Goal: Task Accomplishment & Management: Use online tool/utility

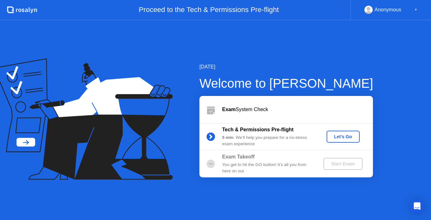
click at [340, 139] on div "Let's Go" at bounding box center [343, 136] width 28 height 5
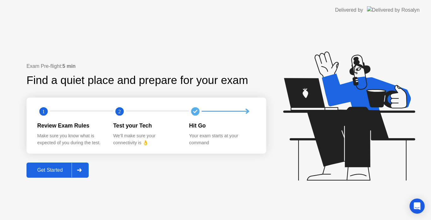
click at [63, 172] on div "Get Started" at bounding box center [49, 170] width 43 height 6
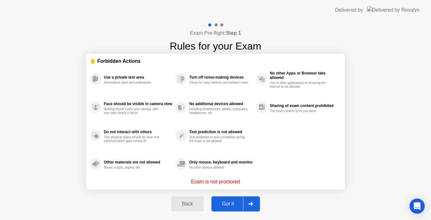
click at [230, 202] on div "Got it" at bounding box center [228, 204] width 30 height 6
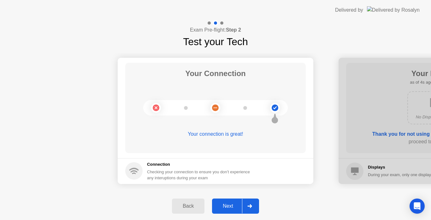
click at [230, 204] on div "Next" at bounding box center [228, 206] width 28 height 6
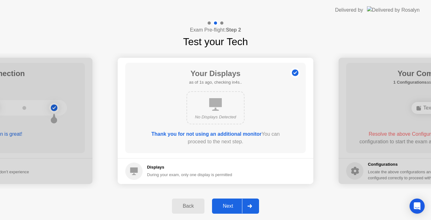
click at [231, 205] on div "Next" at bounding box center [228, 206] width 28 height 6
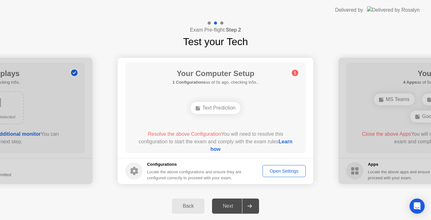
click at [219, 107] on div "Text Prediction" at bounding box center [216, 108] width 50 height 12
click at [279, 172] on div "Open Settings" at bounding box center [284, 171] width 39 height 5
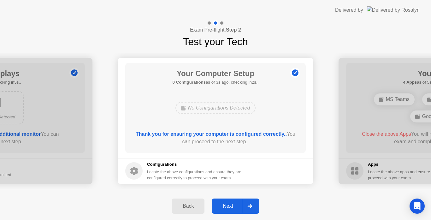
click at [230, 204] on div "Next" at bounding box center [228, 206] width 28 height 6
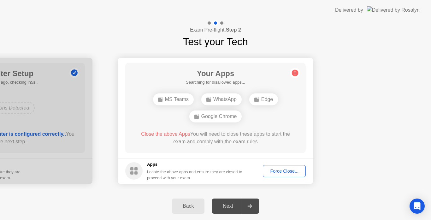
click at [283, 171] on div "Force Close..." at bounding box center [284, 171] width 39 height 5
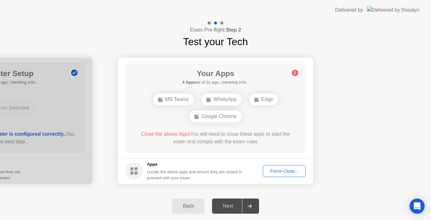
click at [283, 171] on div "Force Close..." at bounding box center [284, 171] width 39 height 5
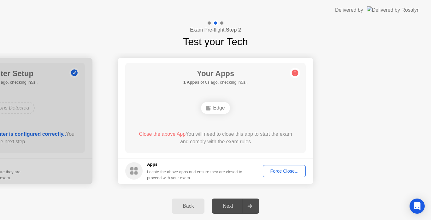
click at [281, 174] on div "Force Close..." at bounding box center [284, 171] width 39 height 5
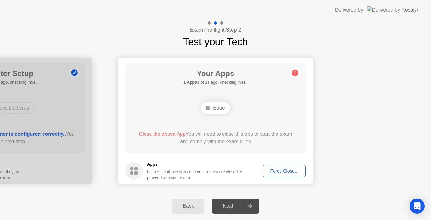
click at [281, 109] on div "Edge" at bounding box center [215, 107] width 145 height 17
click at [218, 109] on div "Edge" at bounding box center [215, 108] width 29 height 12
click at [280, 171] on div "Force Close..." at bounding box center [284, 171] width 39 height 5
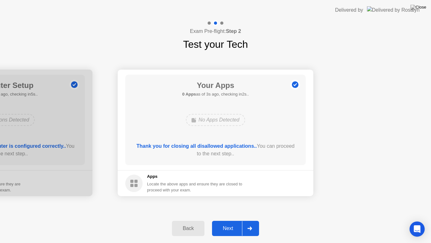
click at [233, 220] on div "Next" at bounding box center [228, 228] width 28 height 6
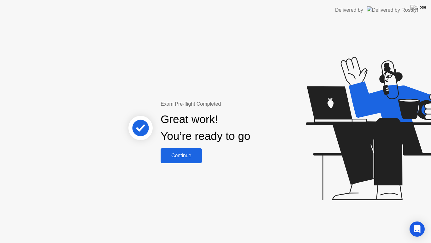
click at [189, 150] on button "Continue" at bounding box center [181, 155] width 41 height 15
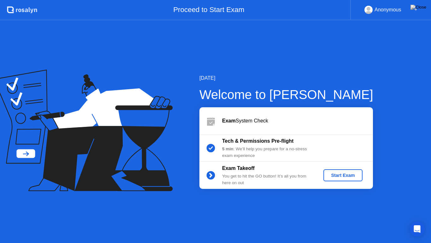
click at [337, 174] on div "Start Exam" at bounding box center [343, 174] width 34 height 5
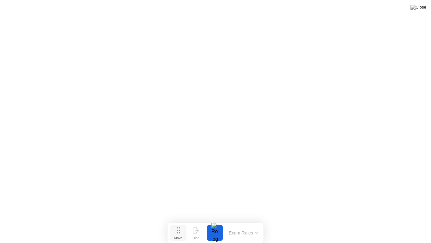
click at [179, 220] on div "Move" at bounding box center [178, 238] width 8 height 4
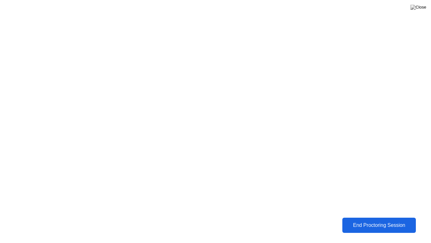
click at [370, 220] on div "End Proctoring Session" at bounding box center [380, 225] width 70 height 6
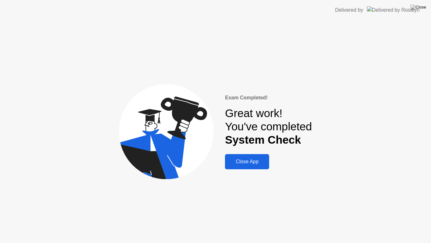
click at [255, 160] on div "Close App" at bounding box center [247, 162] width 40 height 6
